Goal: Use online tool/utility: Utilize a website feature to perform a specific function

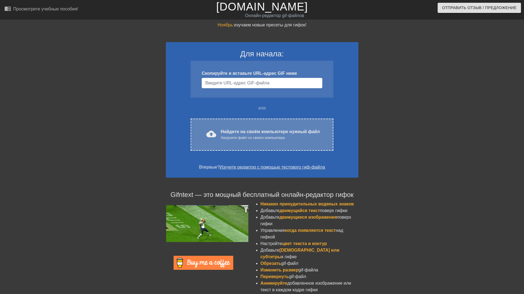
click at [259, 138] on body "menu_book_бук меню Просмотрите учебные пособия! [DOMAIN_NAME] Онлайн-редактор g…" at bounding box center [262, 159] width 524 height 318
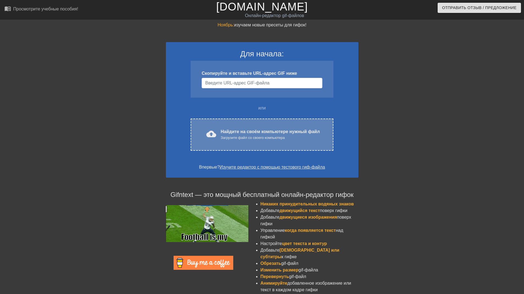
click at [259, 139] on ya-tr-span "Загрузите файл со своего компьютера" at bounding box center [253, 138] width 64 height 4
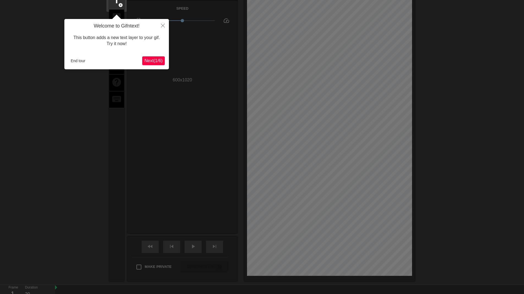
scroll to position [13, 0]
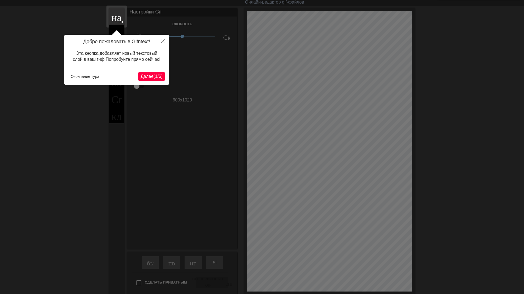
click at [157, 77] on ya-tr-span "/" at bounding box center [157, 76] width 1 height 5
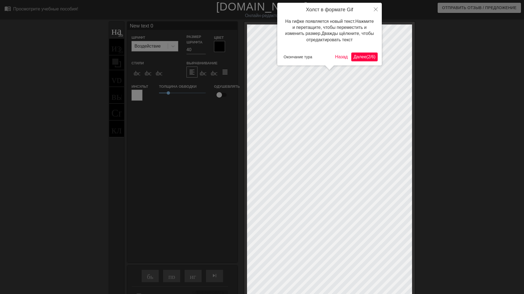
click at [364, 58] on ya-tr-span "Далее" at bounding box center [360, 56] width 13 height 5
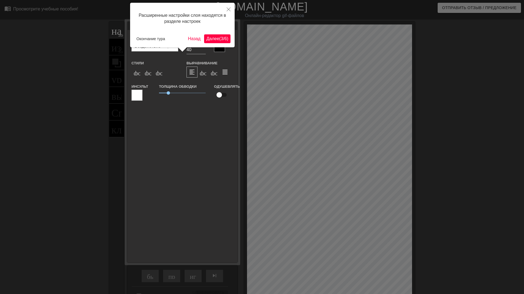
click at [212, 41] on ya-tr-span "Далее" at bounding box center [212, 38] width 13 height 5
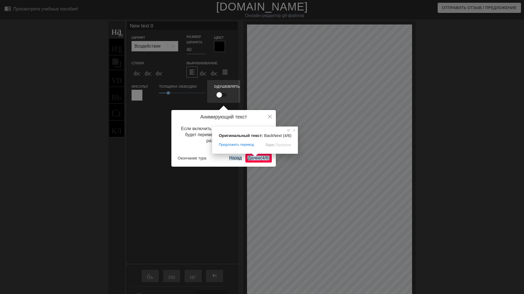
click at [255, 157] on span at bounding box center [255, 155] width 7 height 3
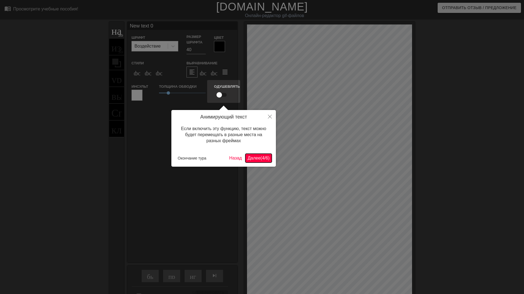
click at [258, 160] on ya-tr-span "Далее" at bounding box center [254, 158] width 13 height 5
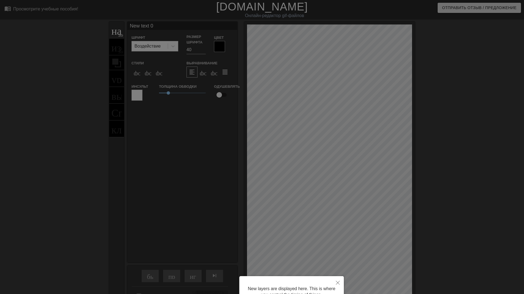
scroll to position [54, 0]
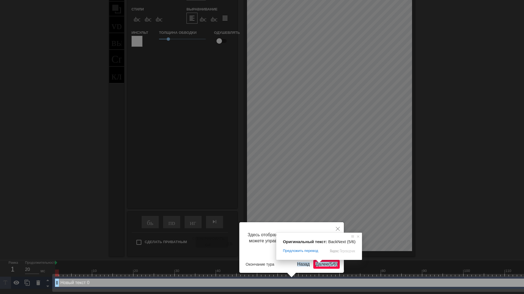
click at [319, 263] on span at bounding box center [319, 261] width 7 height 3
click at [322, 265] on ya-tr-span "Далее" at bounding box center [322, 264] width 13 height 5
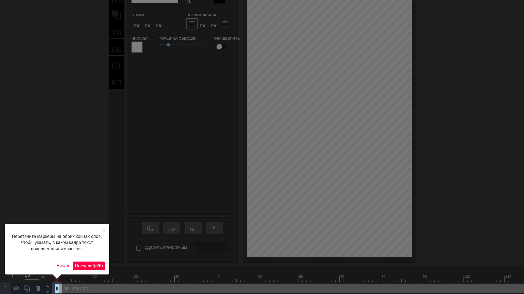
scroll to position [52, 0]
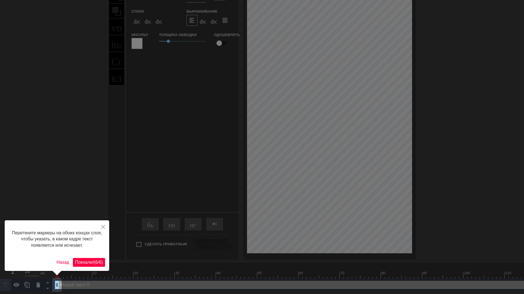
click at [97, 262] on ya-tr-span "6" at bounding box center [96, 262] width 2 height 5
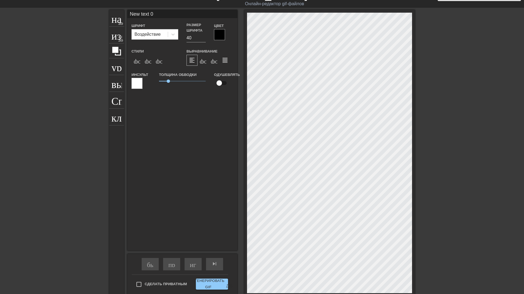
scroll to position [0, 0]
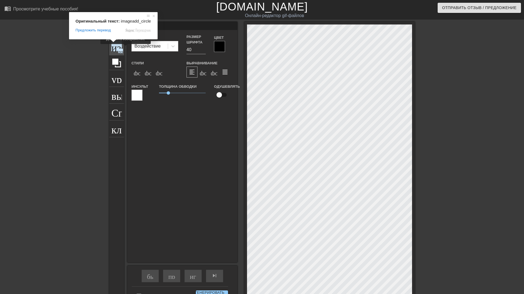
click at [115, 48] on ya-tr-span "изображение" at bounding box center [140, 46] width 58 height 10
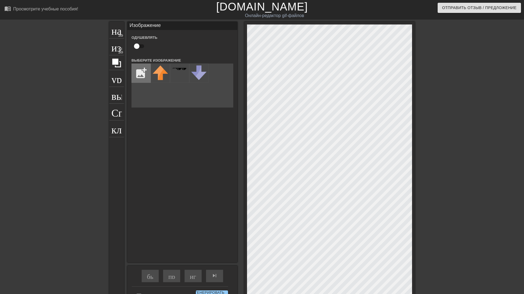
click at [148, 71] on input "file" at bounding box center [141, 73] width 19 height 19
type input "C:\fakepath\niz.png"
click at [160, 77] on div at bounding box center [160, 73] width 19 height 19
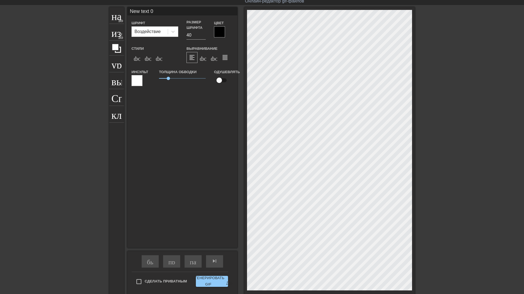
scroll to position [7, 0]
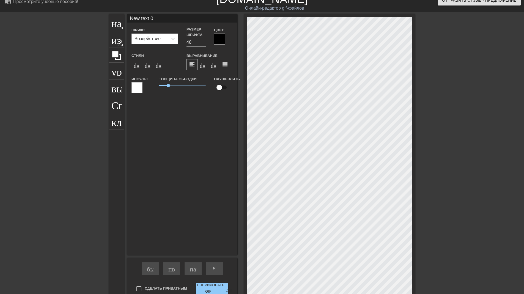
click at [223, 155] on div "название добавить_круг изображение добавить_круг урожай выбор_размера_фото_боль…" at bounding box center [262, 158] width 306 height 289
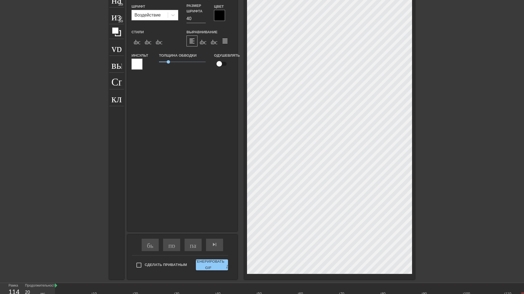
scroll to position [62, 0]
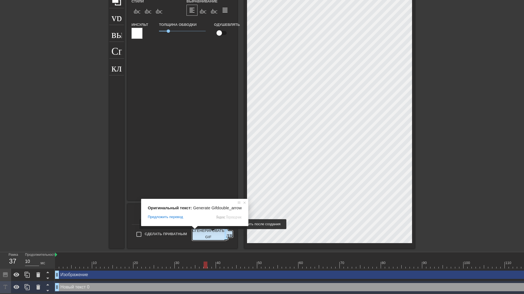
type input "20"
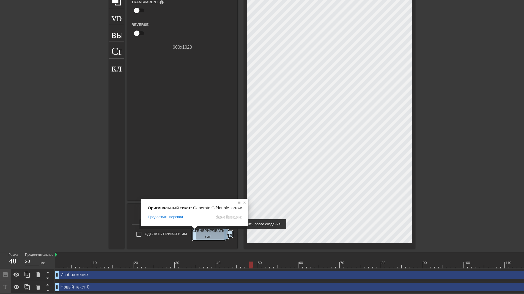
click at [212, 233] on ya-tr-span "Сгенерировать GIF" at bounding box center [208, 234] width 32 height 13
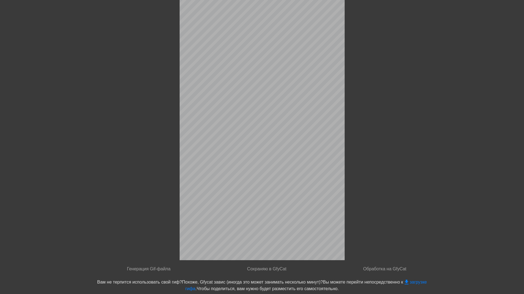
scroll to position [0, 0]
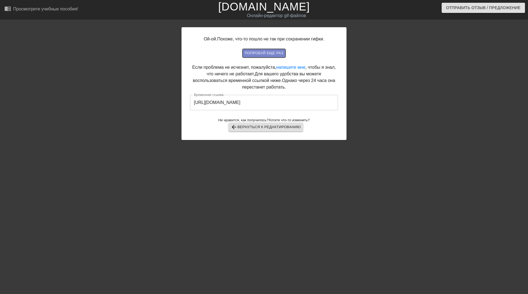
click at [282, 53] on ya-tr-span "попробуй еще раз" at bounding box center [264, 53] width 39 height 6
click at [311, 105] on input "[URL][DOMAIN_NAME]" at bounding box center [264, 102] width 148 height 15
drag, startPoint x: 314, startPoint y: 103, endPoint x: 185, endPoint y: 105, distance: 129.3
click at [185, 105] on div "Ой-ой. Похоже, что-то пошло не так при сохранении гифки. попробуй еще раз Если …" at bounding box center [264, 83] width 165 height 113
click at [284, 128] on ya-tr-span "Вернуться к редактированию" at bounding box center [268, 127] width 63 height 6
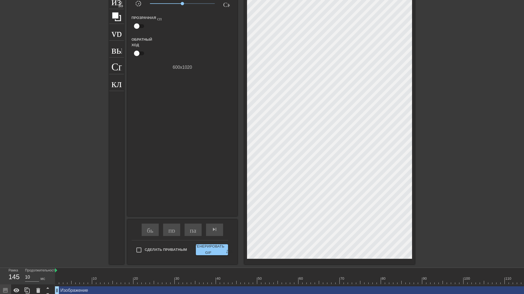
scroll to position [38, 0]
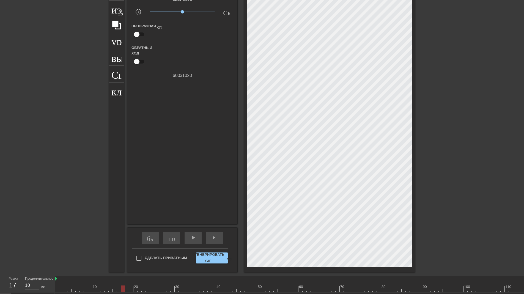
click at [122, 289] on div at bounding box center [505, 289] width 900 height 7
click at [485, 287] on div at bounding box center [505, 289] width 900 height 7
click at [518, 288] on div at bounding box center [505, 289] width 900 height 7
drag, startPoint x: 521, startPoint y: 289, endPoint x: 321, endPoint y: 288, distance: 200.3
click at [340, 289] on div at bounding box center [342, 289] width 4 height 7
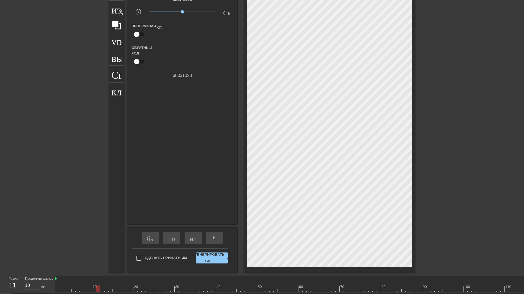
click at [96, 286] on div at bounding box center [505, 289] width 900 height 7
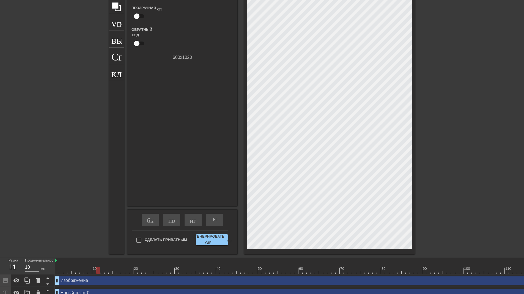
scroll to position [65, 0]
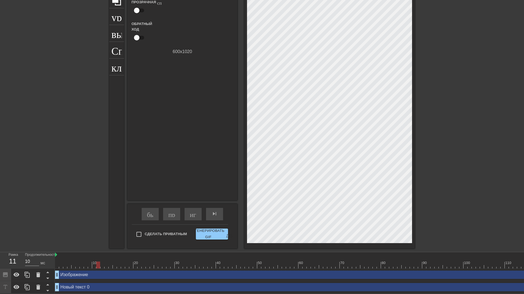
click at [74, 271] on div "Изображение drag_handle - ручка перетаскивания drag_handle" at bounding box center [505, 275] width 900 height 8
drag, startPoint x: 58, startPoint y: 271, endPoint x: 104, endPoint y: 270, distance: 46.2
click at [104, 270] on body "menu_book_бук меню Просмотрите учебные пособия! [DOMAIN_NAME] Онлайн-редактор g…" at bounding box center [262, 116] width 524 height 356
drag, startPoint x: 57, startPoint y: 272, endPoint x: 47, endPoint y: 267, distance: 11.9
click at [47, 267] on div "Рамка 1 Продолжительность 20 мс 10 20 30 40 50 60 70 80 90 100 110 120 130 140 …" at bounding box center [262, 272] width 524 height 41
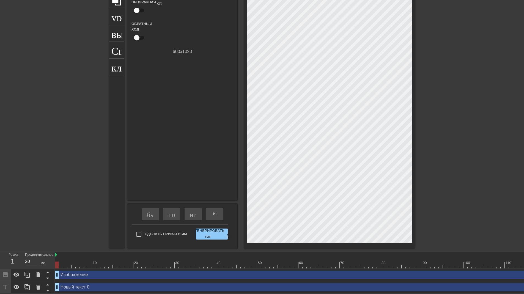
click at [31, 259] on input "20" at bounding box center [32, 261] width 14 height 9
click at [26, 257] on input "20" at bounding box center [32, 261] width 14 height 9
click at [30, 258] on input "10" at bounding box center [32, 261] width 14 height 9
click at [28, 257] on input "10" at bounding box center [32, 261] width 14 height 9
click at [37, 259] on input "20" at bounding box center [32, 261] width 14 height 9
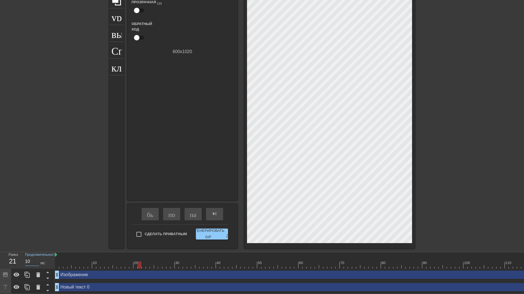
type input "20"
click at [64, 260] on div at bounding box center [64, 263] width 1 height 6
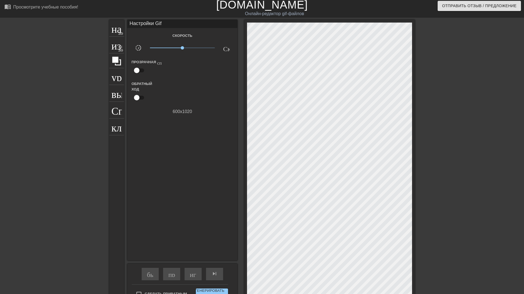
scroll to position [0, 0]
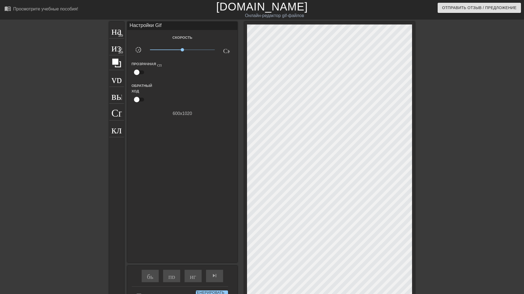
click at [214, 223] on div "Настройки Gif Скорость slow_motion_video х1.00 Скорость Прозрачная справка Обра…" at bounding box center [182, 142] width 110 height 241
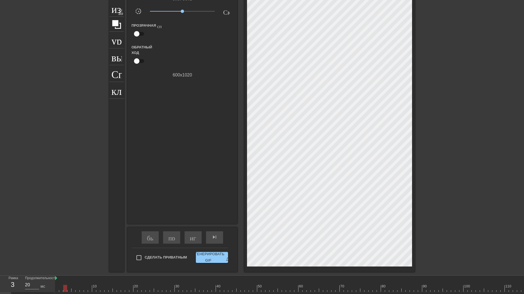
scroll to position [55, 0]
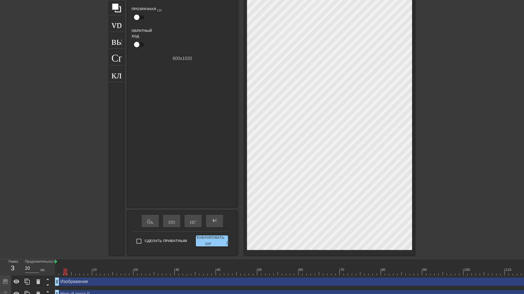
click at [49, 262] on ya-tr-span "Продолжительность" at bounding box center [41, 262] width 32 height 4
click at [48, 262] on ya-tr-span "Продолжительность" at bounding box center [41, 262] width 32 height 4
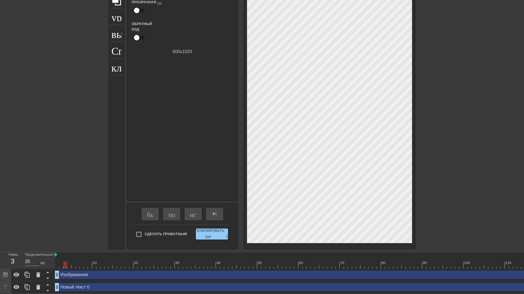
scroll to position [0, 0]
